Goal: Task Accomplishment & Management: Use online tool/utility

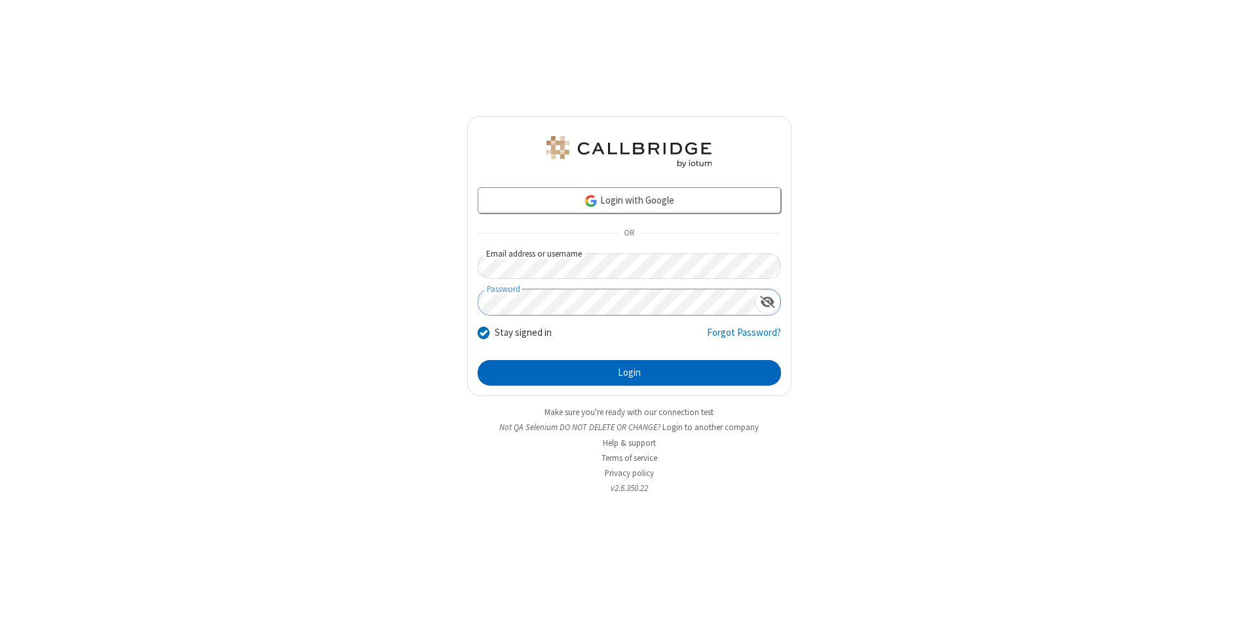
click at [629, 373] on button "Login" at bounding box center [629, 373] width 303 height 26
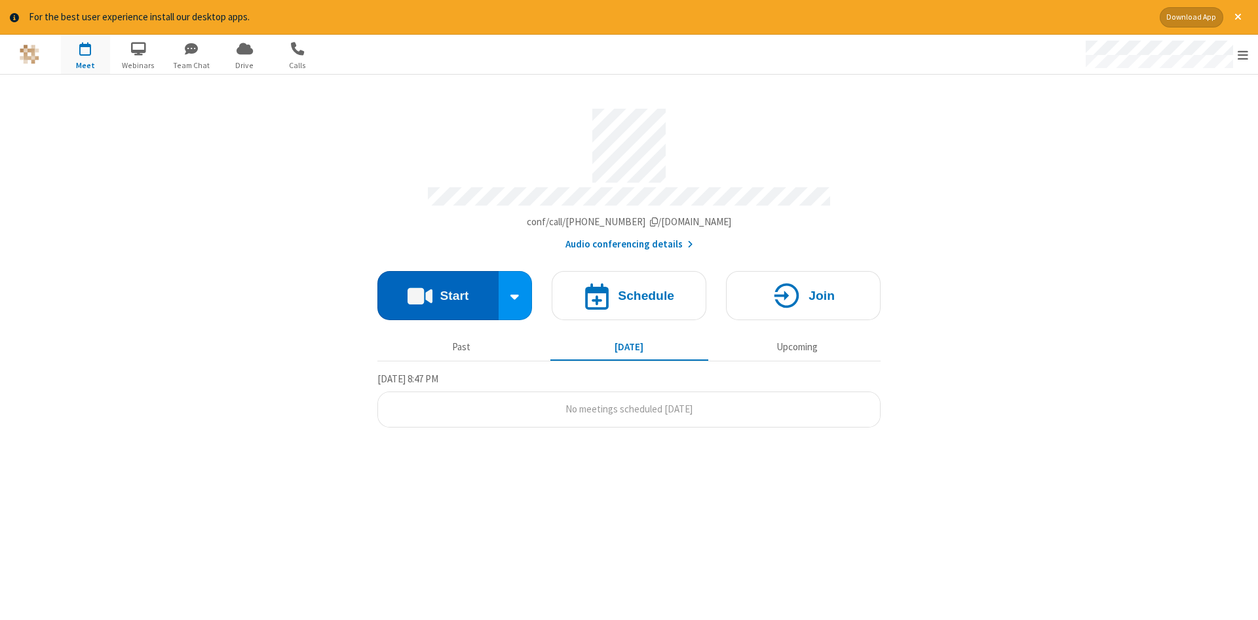
click at [438, 291] on button "Start" at bounding box center [437, 295] width 121 height 49
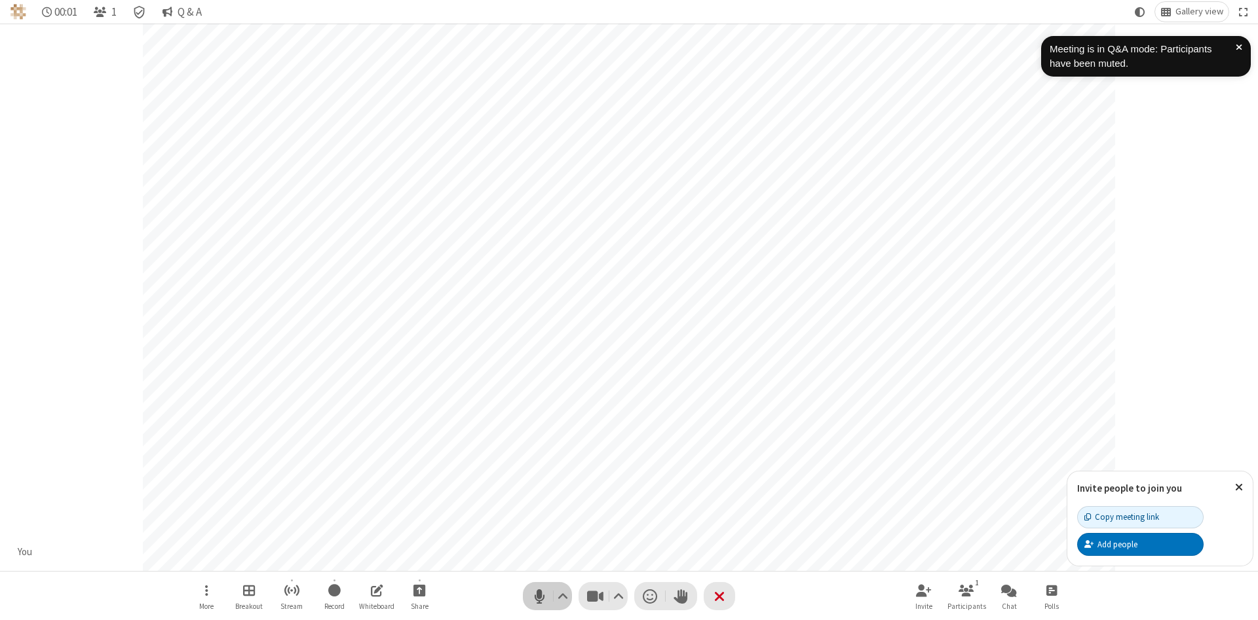
click at [539, 596] on span "Mute (Alt+A)" at bounding box center [539, 596] width 20 height 19
click at [539, 596] on span "Unmute (Alt+A)" at bounding box center [539, 596] width 20 height 19
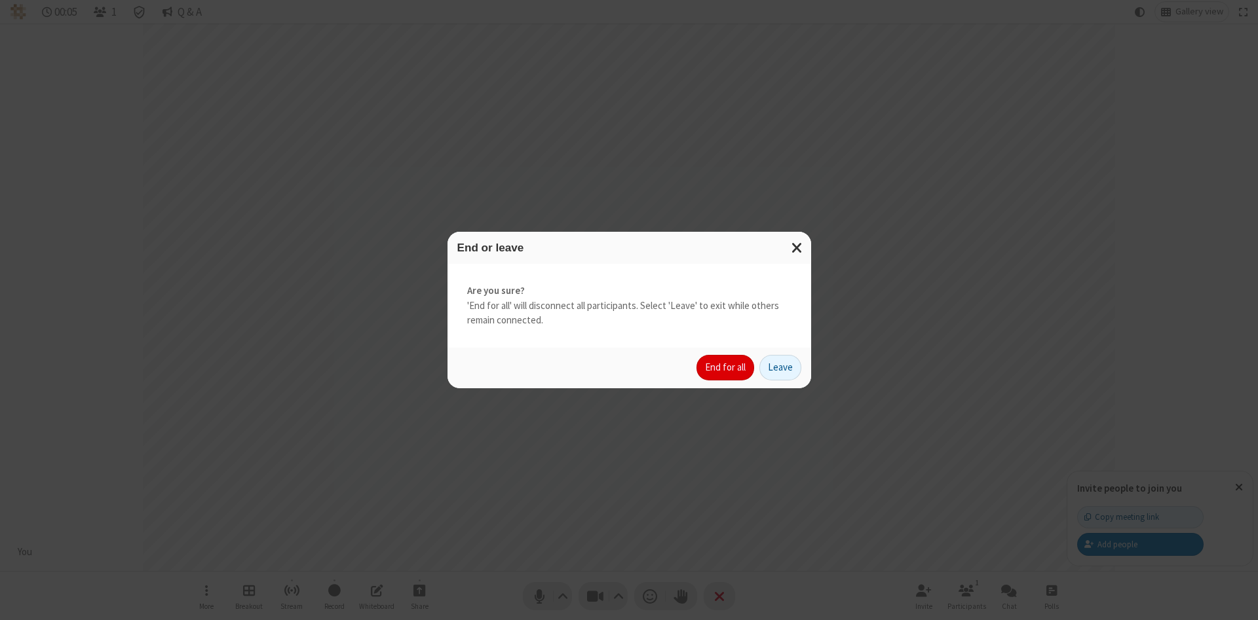
click at [726, 368] on button "End for all" at bounding box center [725, 368] width 58 height 26
